Goal: Ask a question

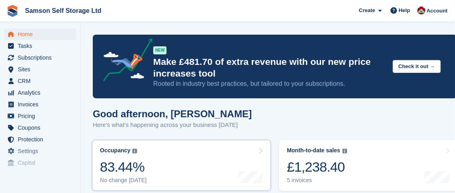
click at [139, 157] on div "Occupancy The percentage of all currently allocated units in terms of area. Inc…" at bounding box center [123, 165] width 47 height 37
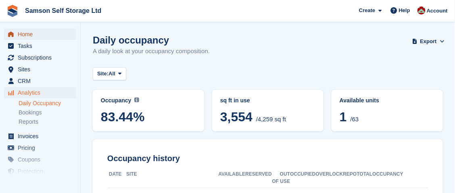
click at [51, 29] on span "Home" at bounding box center [42, 34] width 48 height 11
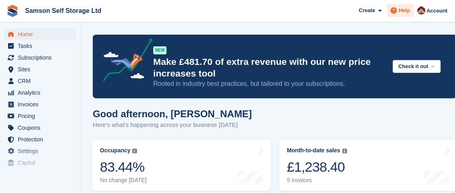
click at [404, 13] on span "Help" at bounding box center [404, 10] width 11 height 8
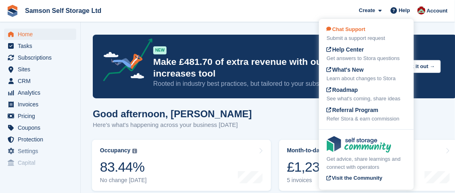
click at [383, 29] on div "Chat Support Submit a support request" at bounding box center [367, 33] width 80 height 17
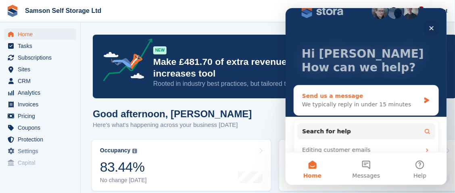
scroll to position [21, 0]
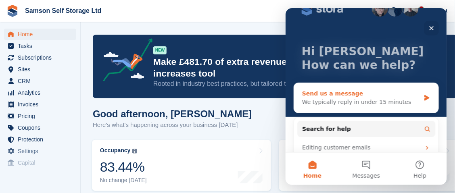
click at [394, 90] on div "Send us a message" at bounding box center [361, 93] width 118 height 8
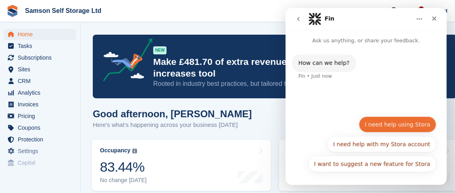
click at [399, 124] on button "I need help using Stora" at bounding box center [398, 124] width 78 height 16
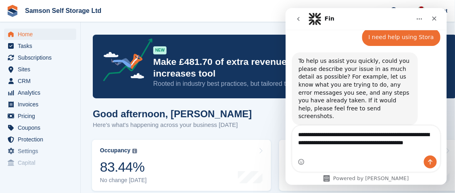
scroll to position [58, 0]
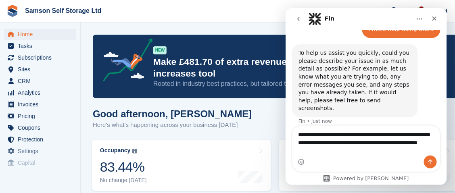
type textarea "**********"
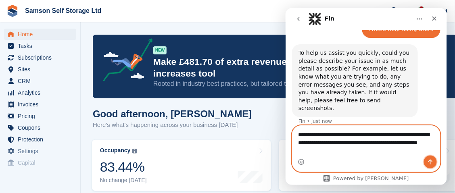
click at [427, 165] on button "Send a message…" at bounding box center [430, 161] width 13 height 13
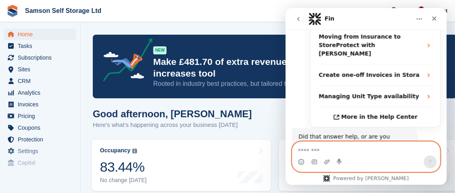
scroll to position [228, 0]
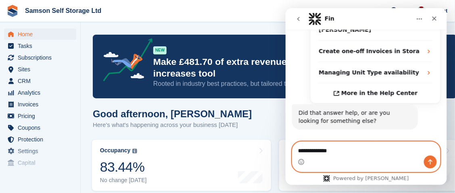
type textarea "**********"
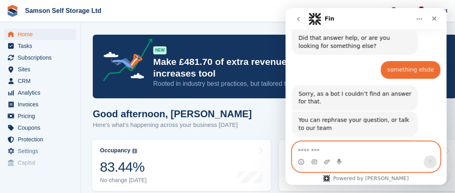
scroll to position [310, 0]
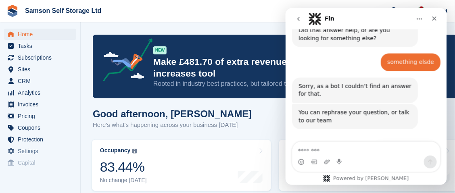
click at [400, 144] on div "Get more help 👤 Get more help 👤" at bounding box center [366, 154] width 140 height 21
click at [396, 144] on button "Get more help 👤" at bounding box center [405, 152] width 61 height 16
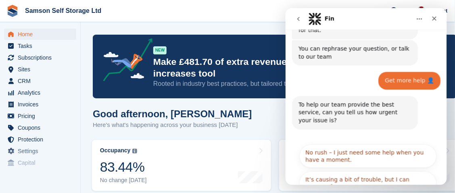
scroll to position [384, 0]
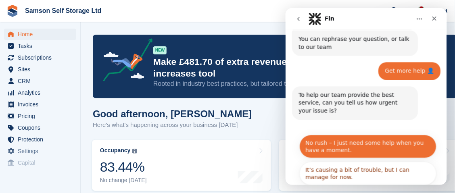
click at [363, 135] on button "No rush – I just need some help when you have a moment." at bounding box center [367, 146] width 137 height 23
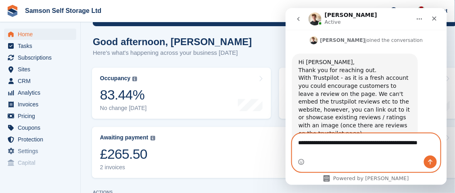
scroll to position [574, 0]
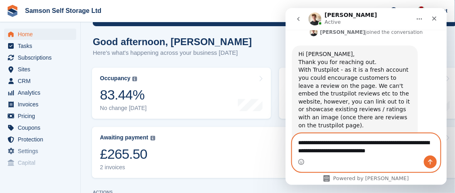
type textarea "**********"
click at [432, 160] on icon "Send a message…" at bounding box center [430, 162] width 6 height 6
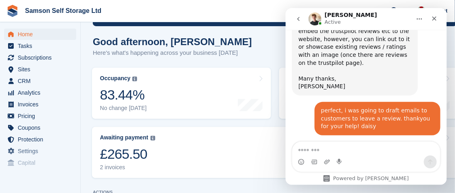
scroll to position [645, 0]
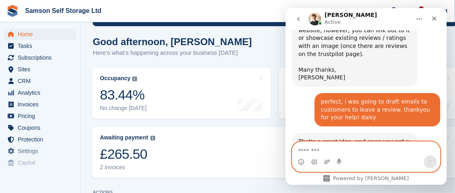
click at [382, 151] on textarea "Message…" at bounding box center [366, 149] width 148 height 14
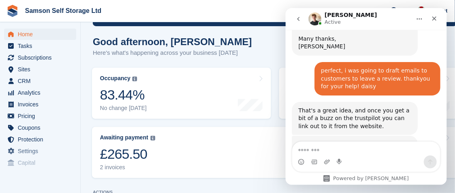
scroll to position [686, 0]
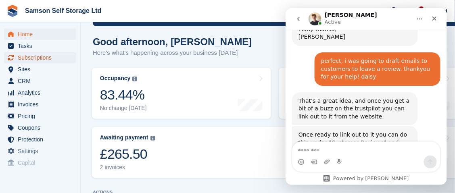
click at [39, 57] on span "Subscriptions" at bounding box center [42, 57] width 48 height 11
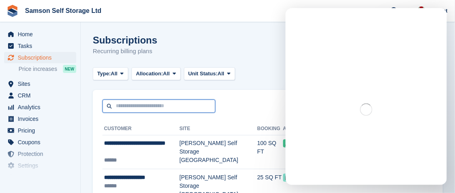
click at [161, 105] on input "text" at bounding box center [159, 106] width 113 height 13
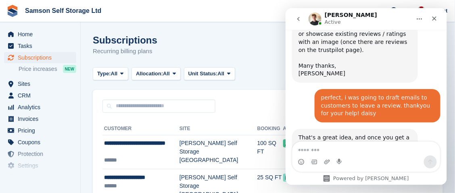
scroll to position [686, 0]
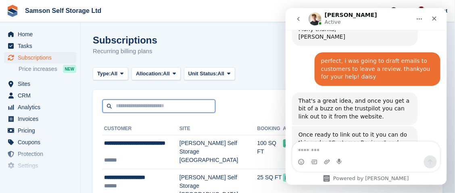
click at [152, 112] on input "text" at bounding box center [159, 106] width 113 height 13
type input "**********"
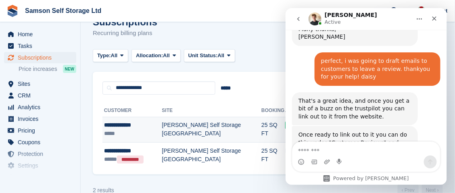
scroll to position [19, 0]
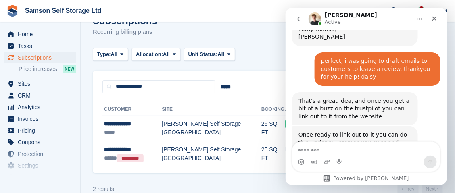
click at [267, 59] on div "Type: All All Upcoming Previous Active Ending Allocation: All All Allocated Una…" at bounding box center [268, 54] width 350 height 13
click at [429, 26] on div "Intercom messenger" at bounding box center [434, 18] width 15 height 15
click at [434, 17] on icon "Close" at bounding box center [434, 18] width 6 height 6
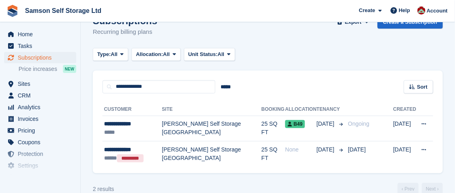
scroll to position [686, 0]
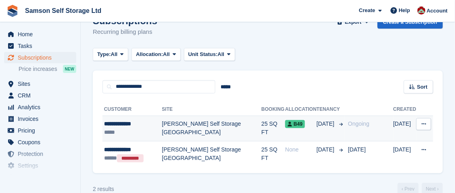
click at [425, 126] on icon at bounding box center [424, 124] width 4 height 5
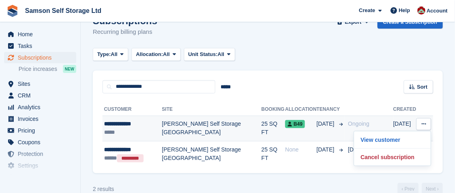
click at [425, 126] on icon at bounding box center [424, 124] width 4 height 5
